Goal: Task Accomplishment & Management: Complete application form

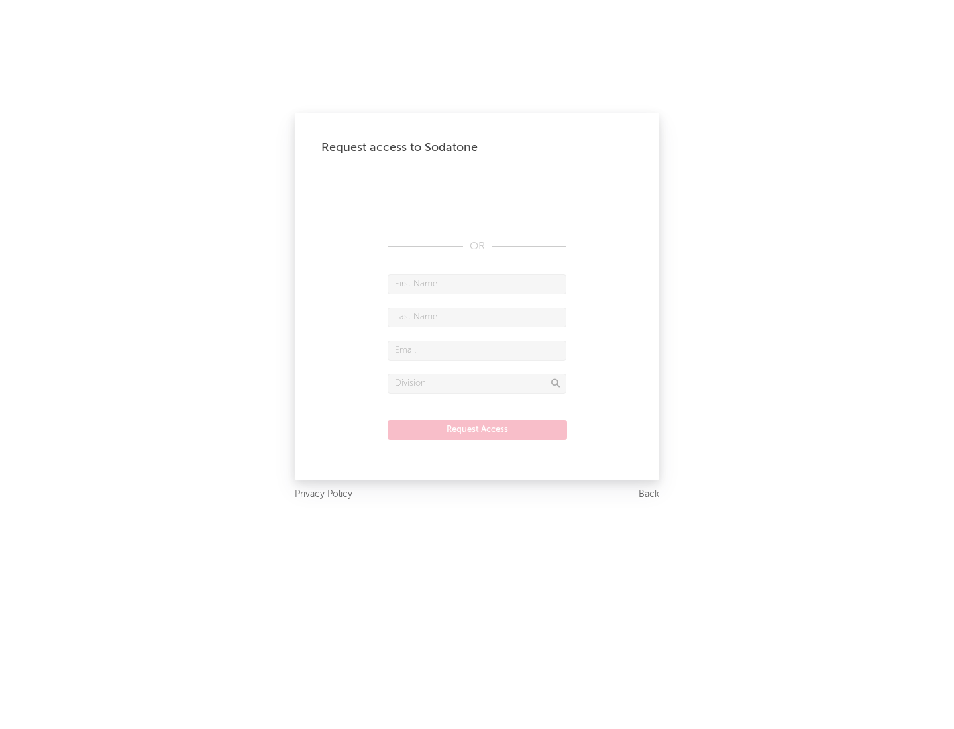
click at [477, 284] on input "text" at bounding box center [477, 284] width 179 height 20
type input "[PERSON_NAME]"
click at [477, 317] on input "text" at bounding box center [477, 317] width 179 height 20
type input "[PERSON_NAME]"
click at [477, 350] on input "text" at bounding box center [477, 351] width 179 height 20
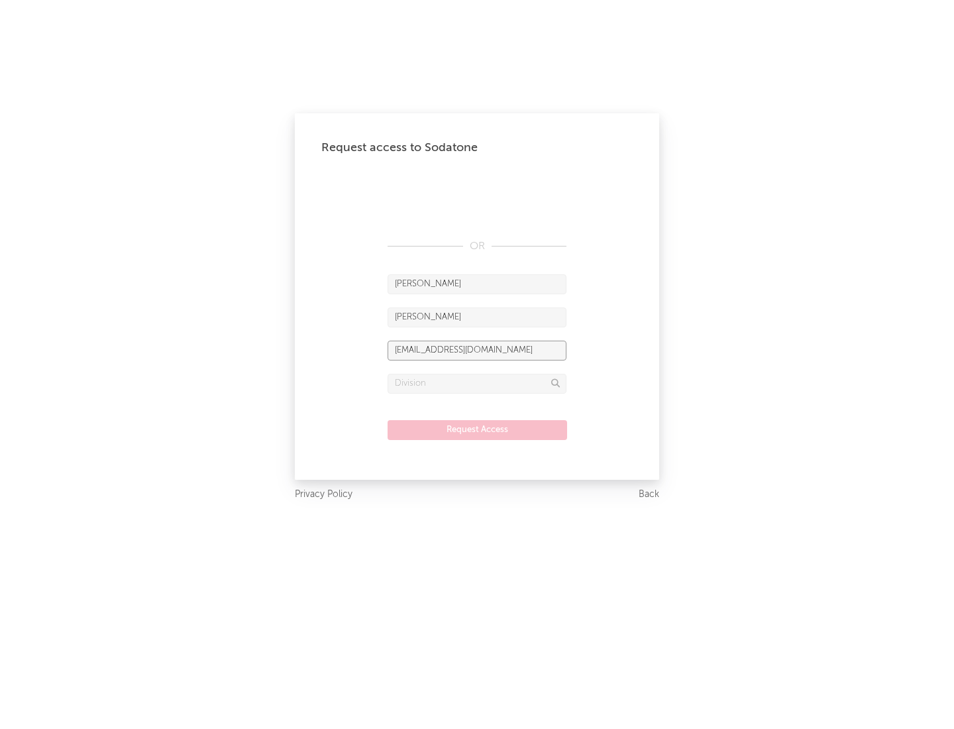
type input "[EMAIL_ADDRESS][DOMAIN_NAME]"
click at [477, 383] on input "text" at bounding box center [477, 384] width 179 height 20
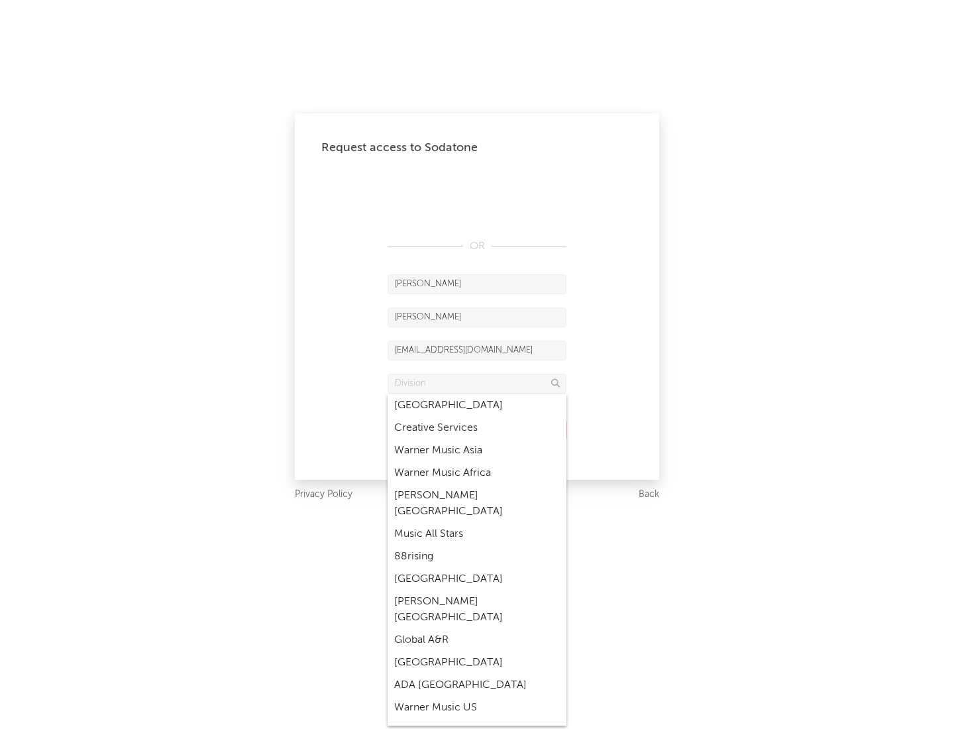
click at [477, 523] on div "Music All Stars" at bounding box center [477, 534] width 179 height 23
type input "Music All Stars"
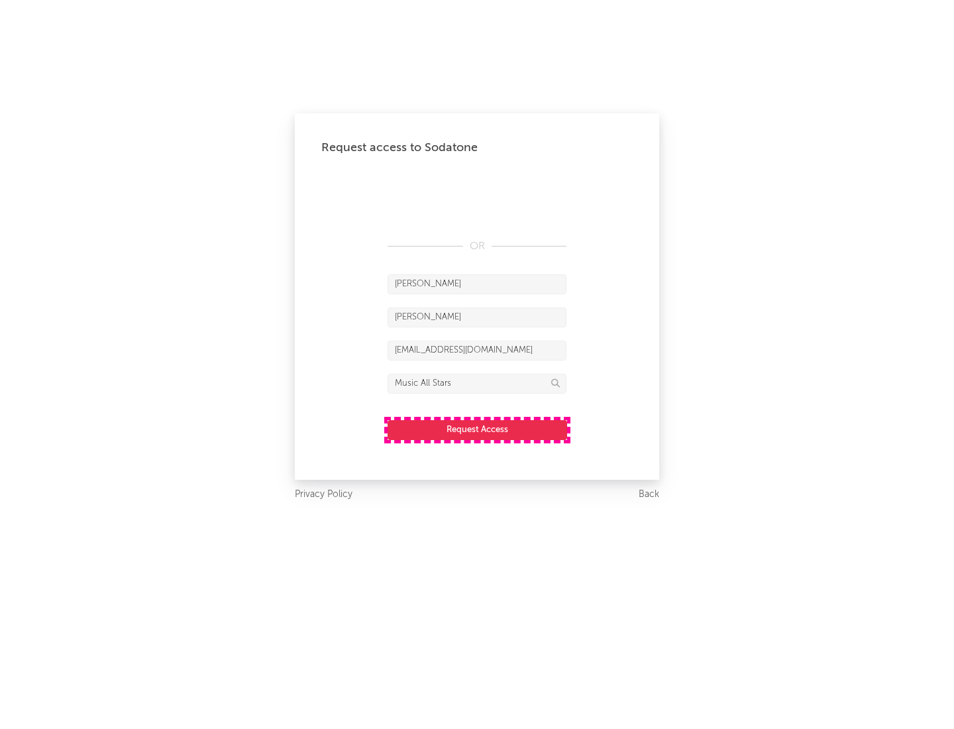
click at [477, 429] on button "Request Access" at bounding box center [478, 430] width 180 height 20
